Goal: Browse casually

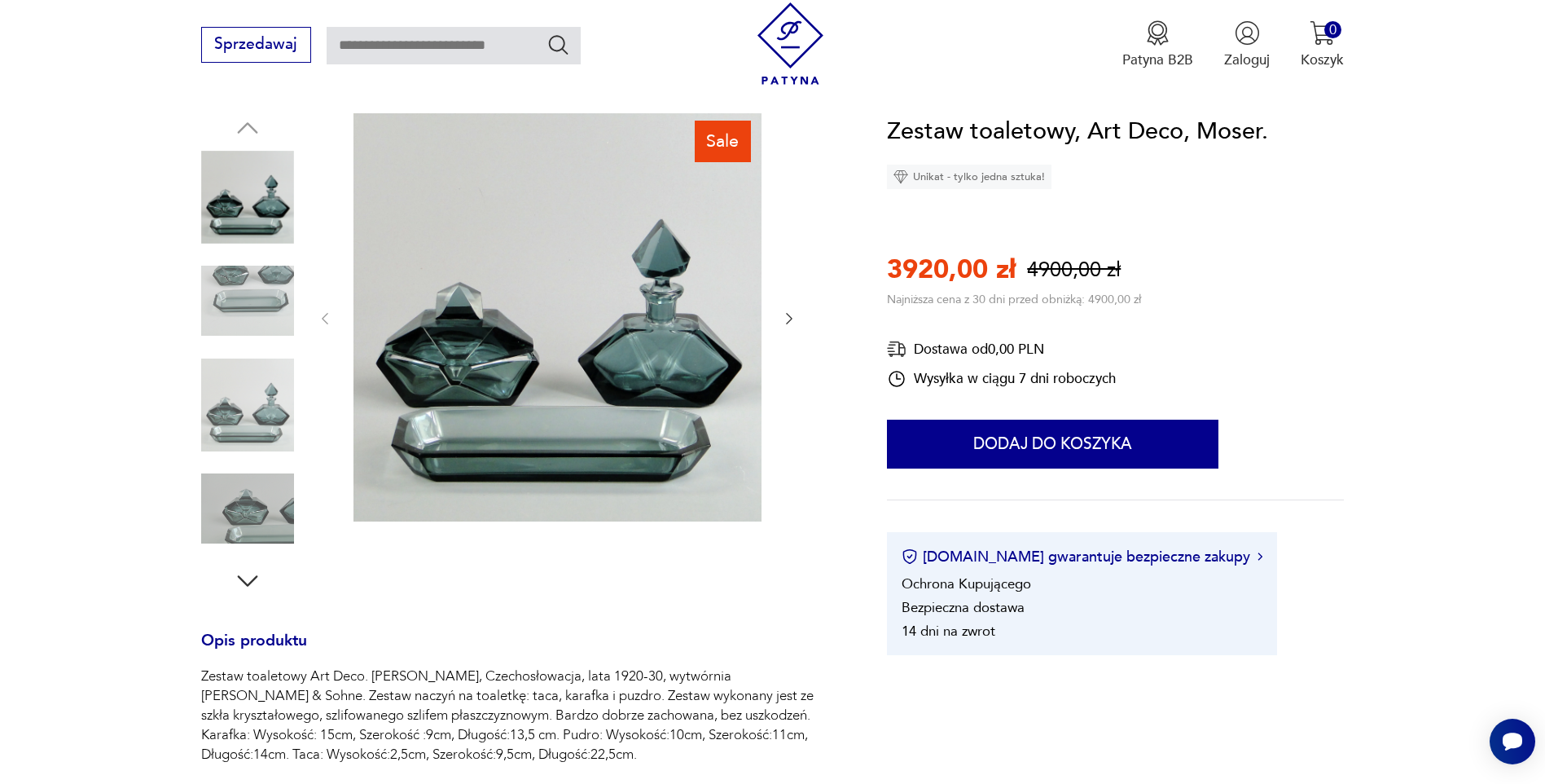
scroll to position [407, 0]
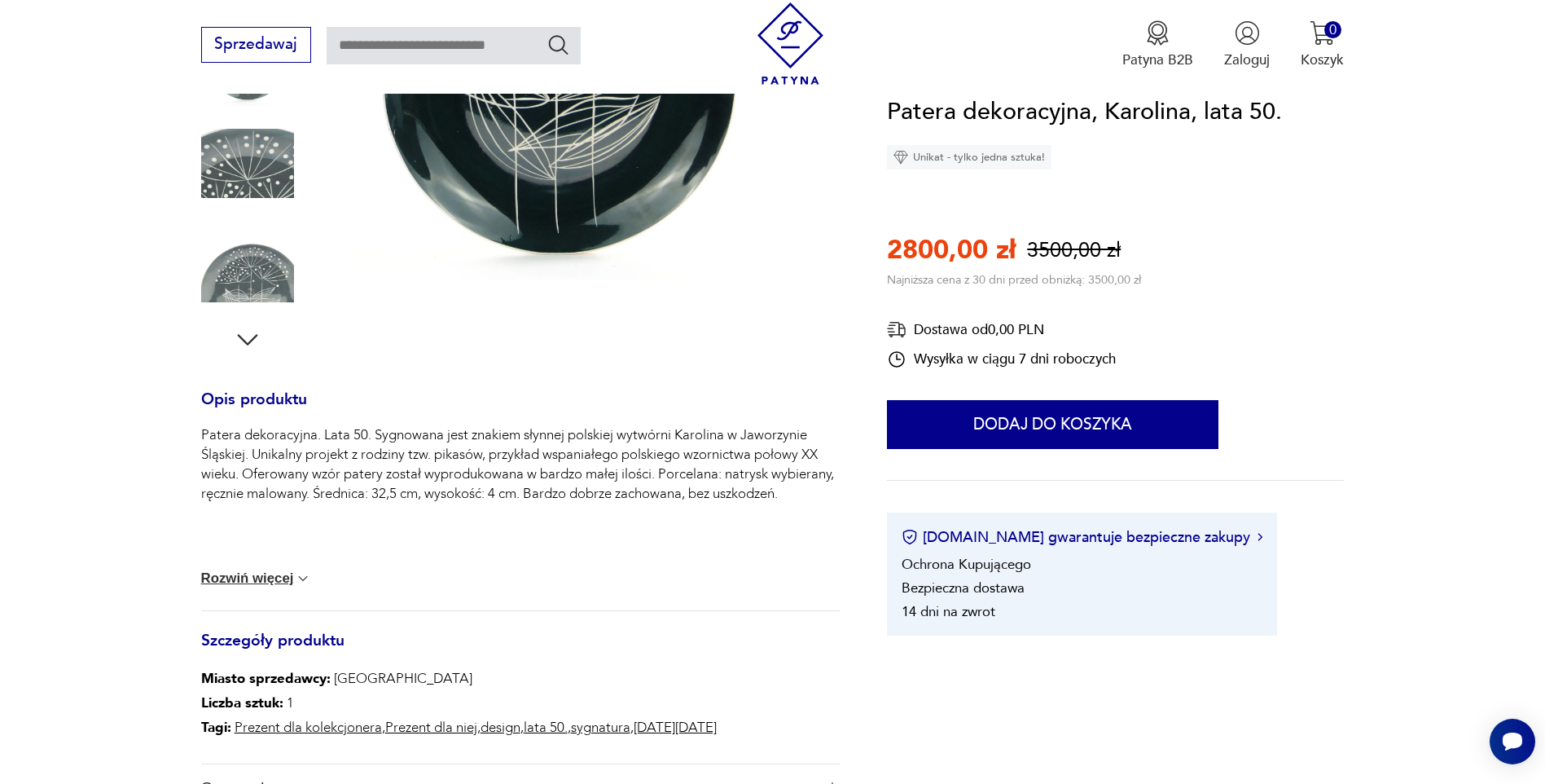
scroll to position [489, 0]
